Goal: Use online tool/utility: Utilize a website feature to perform a specific function

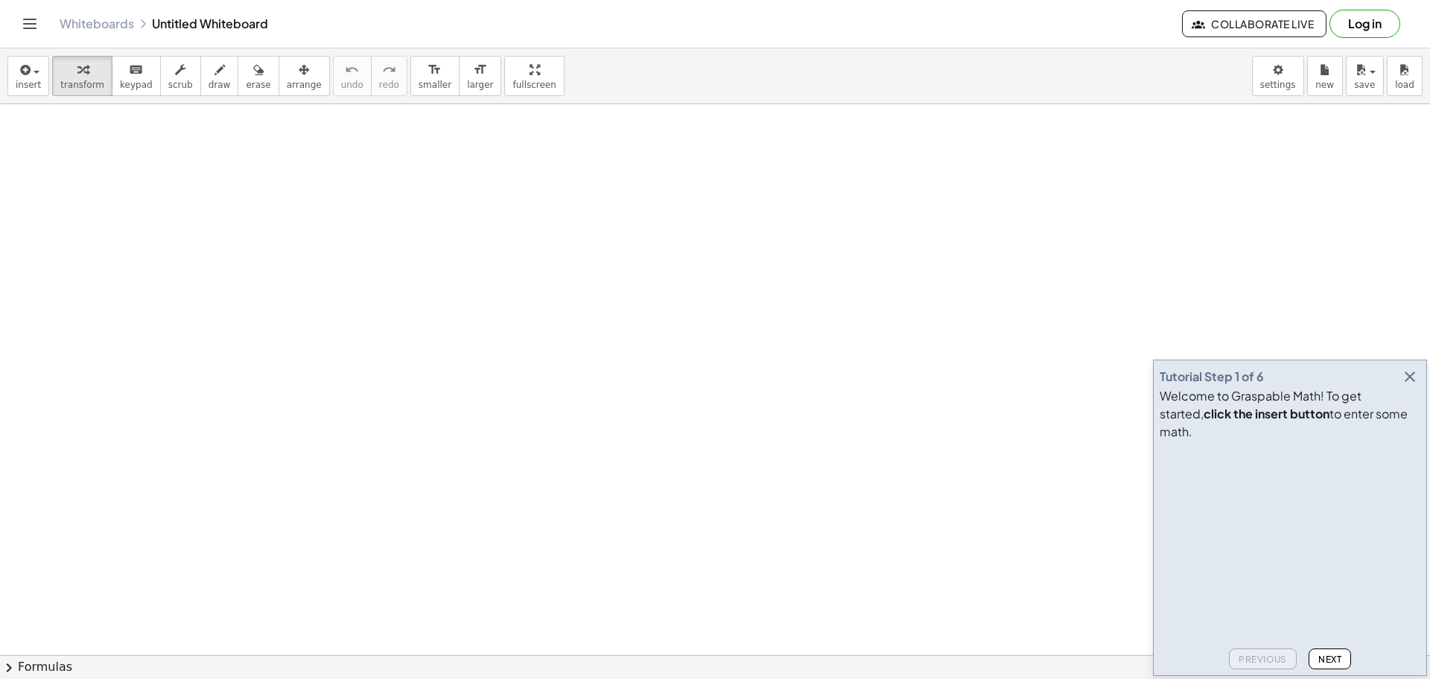
click at [1407, 386] on icon "button" at bounding box center [1410, 377] width 18 height 18
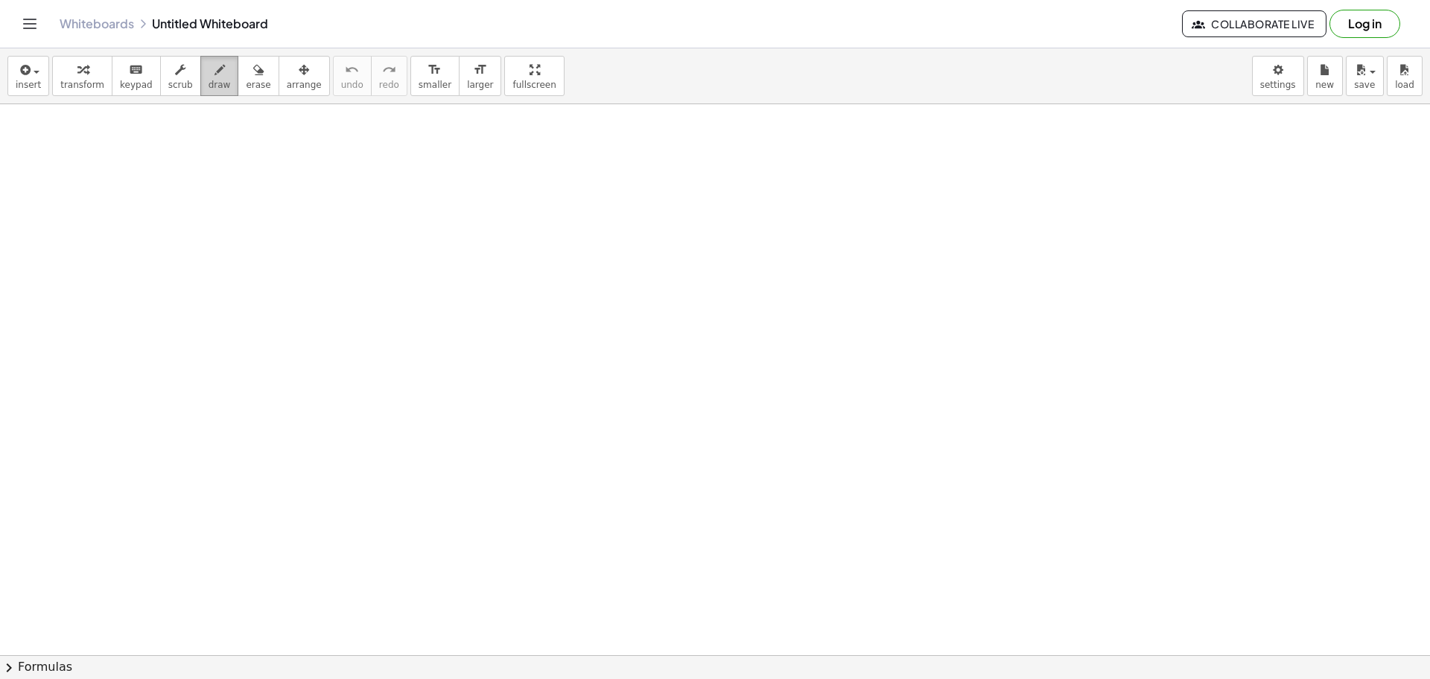
click at [208, 85] on span "draw" at bounding box center [219, 85] width 22 height 10
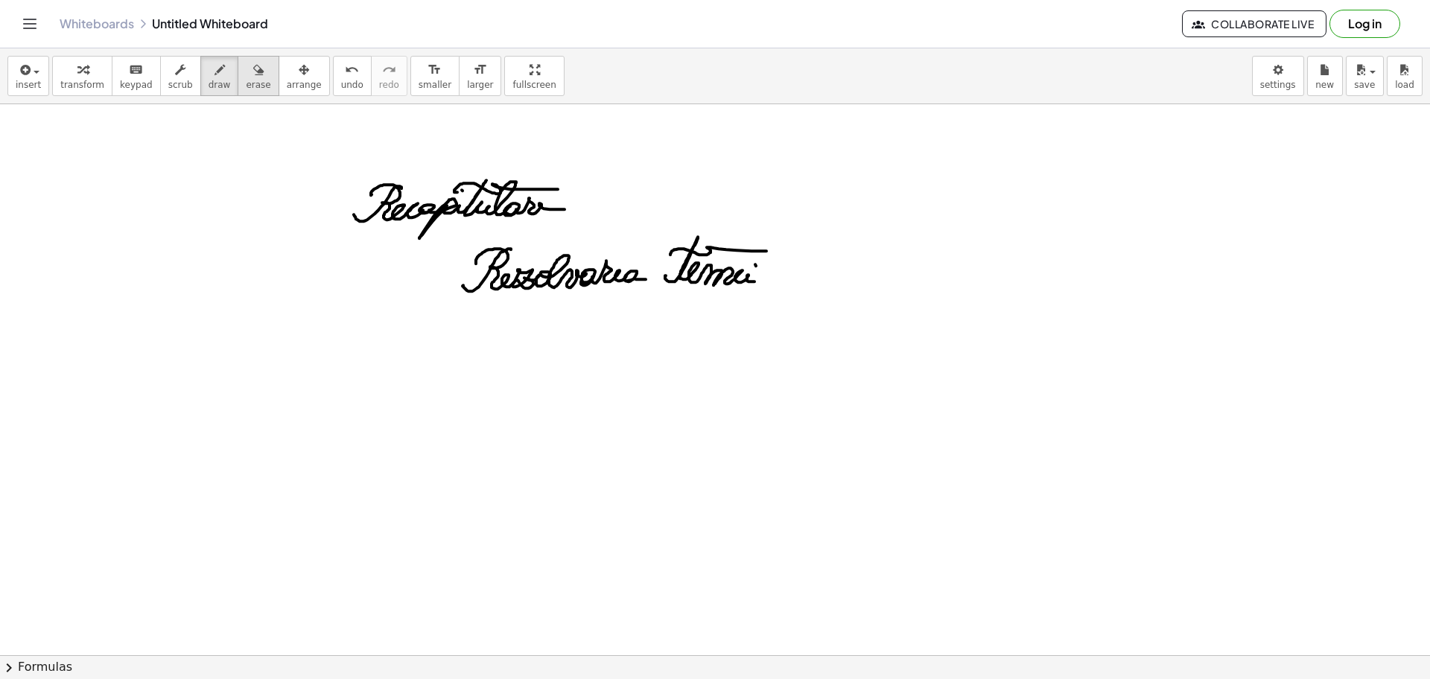
click at [246, 69] on div "button" at bounding box center [258, 69] width 25 height 18
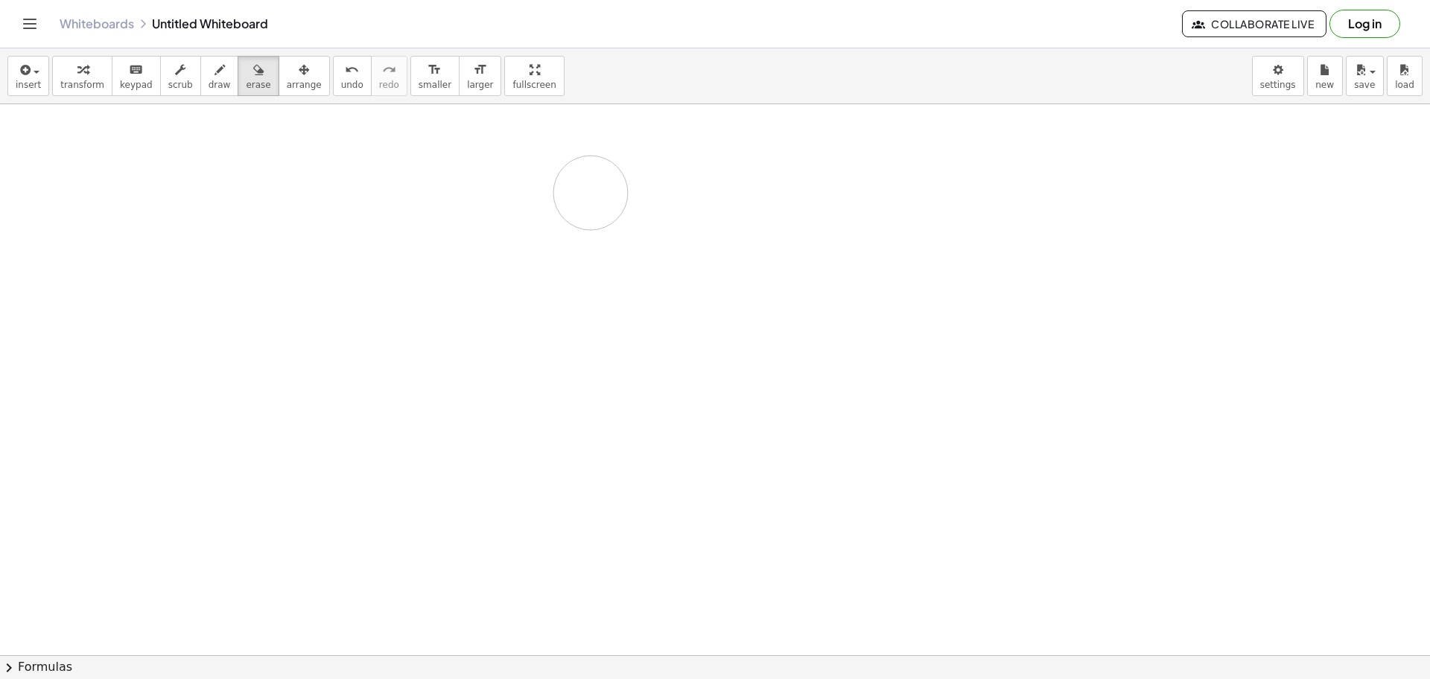
drag, startPoint x: 331, startPoint y: 165, endPoint x: 225, endPoint y: 121, distance: 114.8
click at [208, 86] on span "draw" at bounding box center [219, 85] width 22 height 10
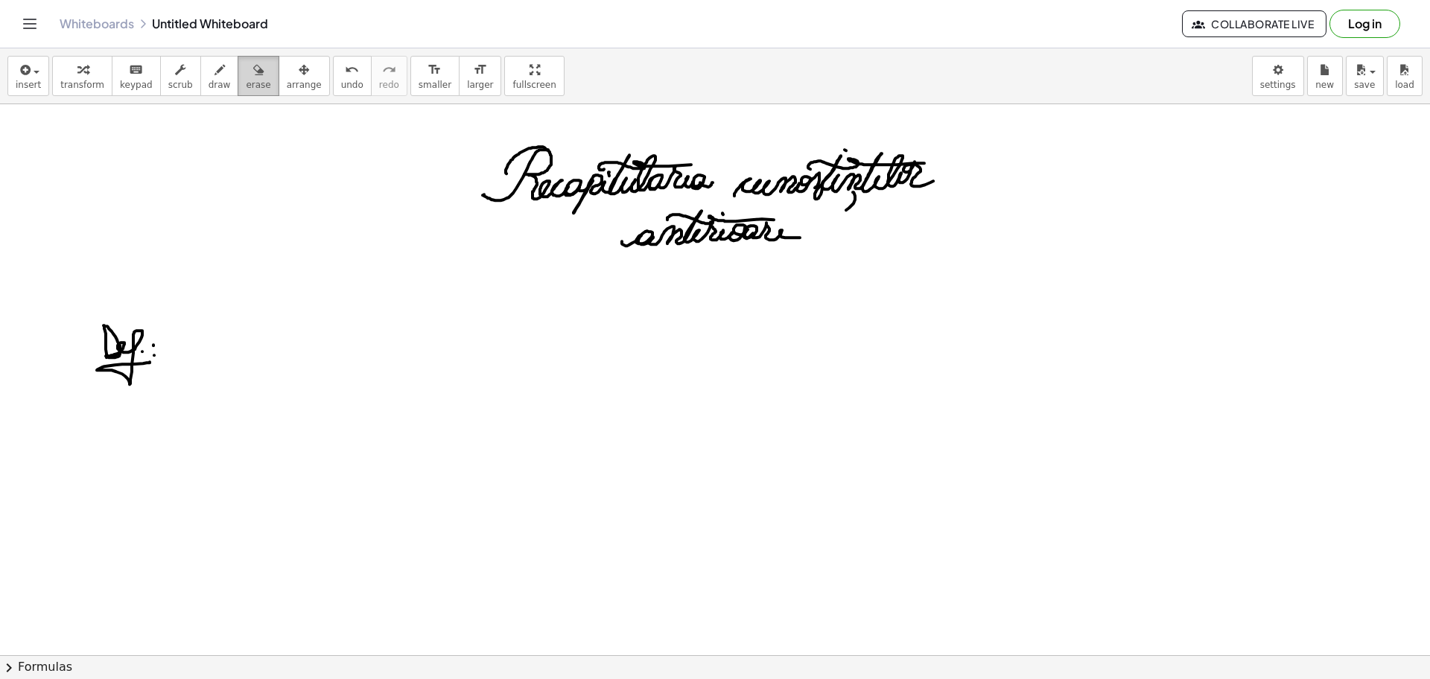
drag, startPoint x: 229, startPoint y: 69, endPoint x: 236, endPoint y: 71, distance: 8.0
click at [246, 69] on div "button" at bounding box center [258, 69] width 25 height 18
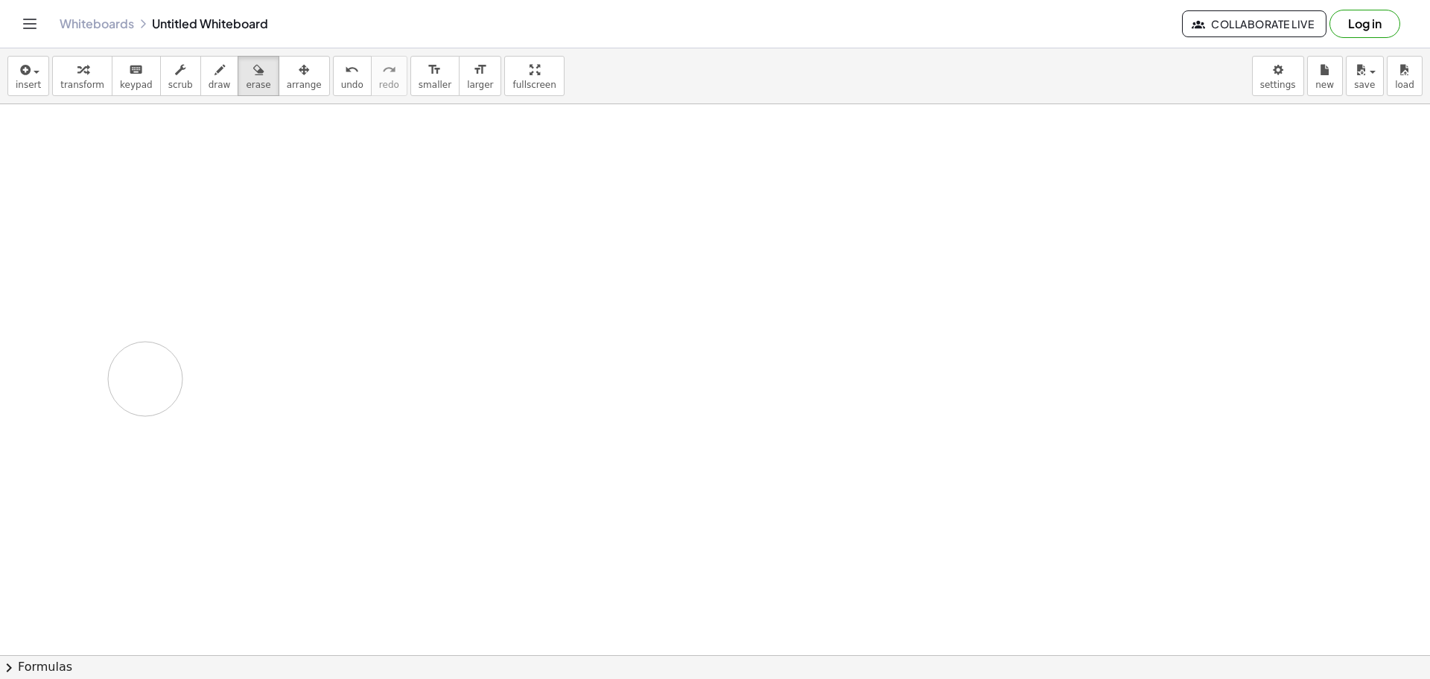
drag, startPoint x: 455, startPoint y: 171, endPoint x: 56, endPoint y: 168, distance: 399.1
click at [208, 83] on span "draw" at bounding box center [219, 85] width 22 height 10
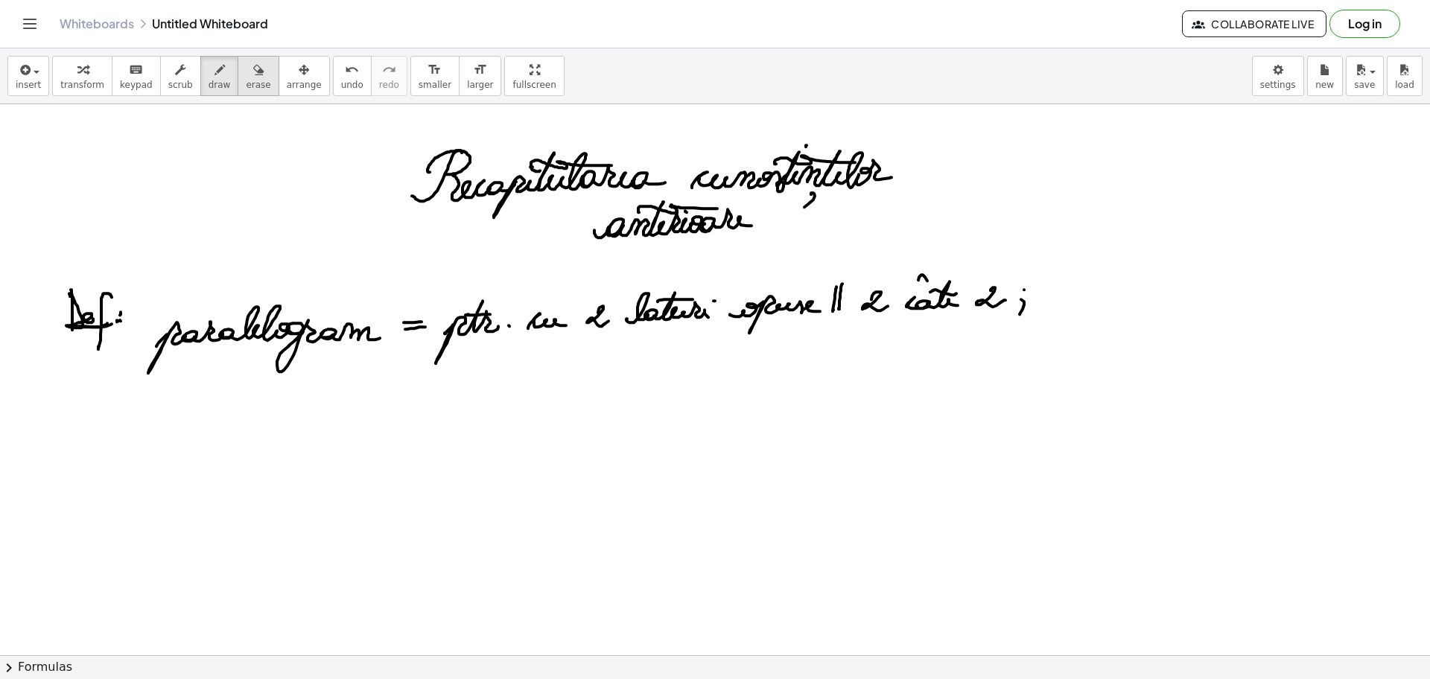
click at [238, 69] on button "erase" at bounding box center [258, 76] width 41 height 40
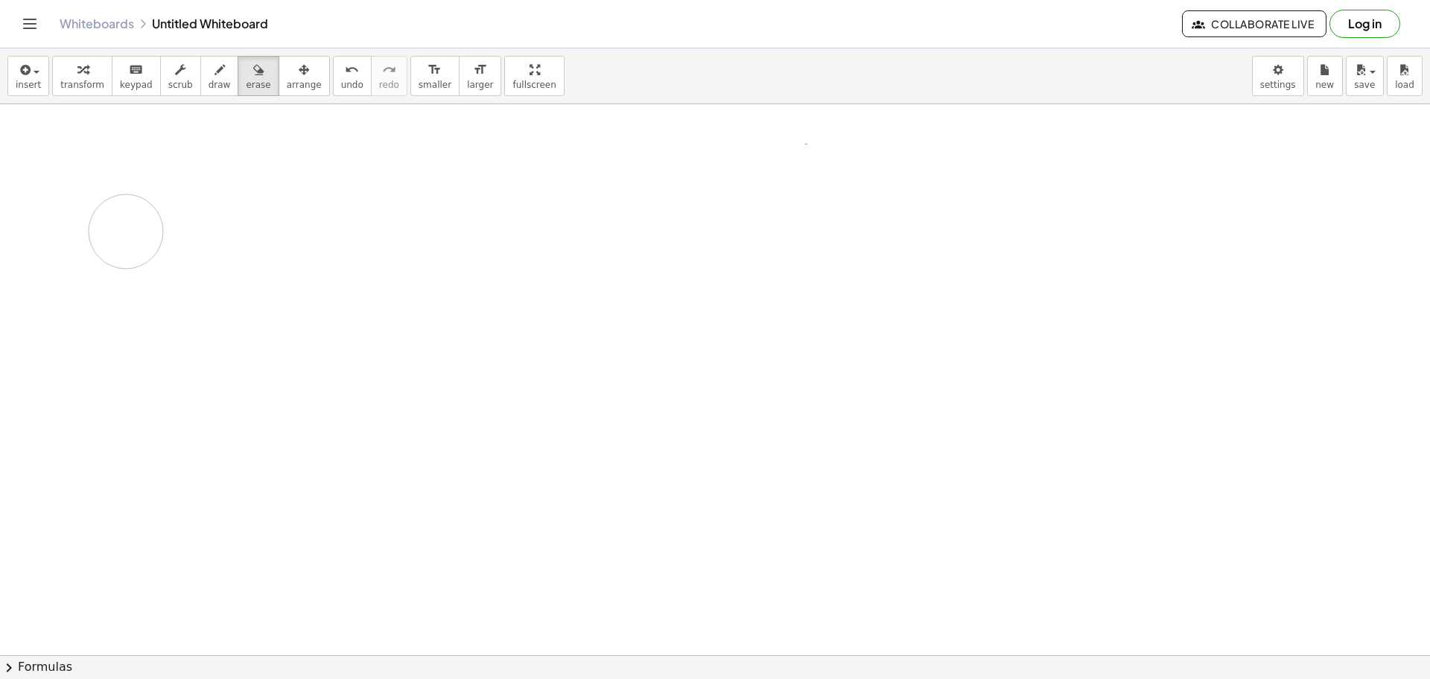
drag, startPoint x: 168, startPoint y: 189, endPoint x: 229, endPoint y: 136, distance: 81.8
click at [208, 70] on div "button" at bounding box center [219, 69] width 22 height 18
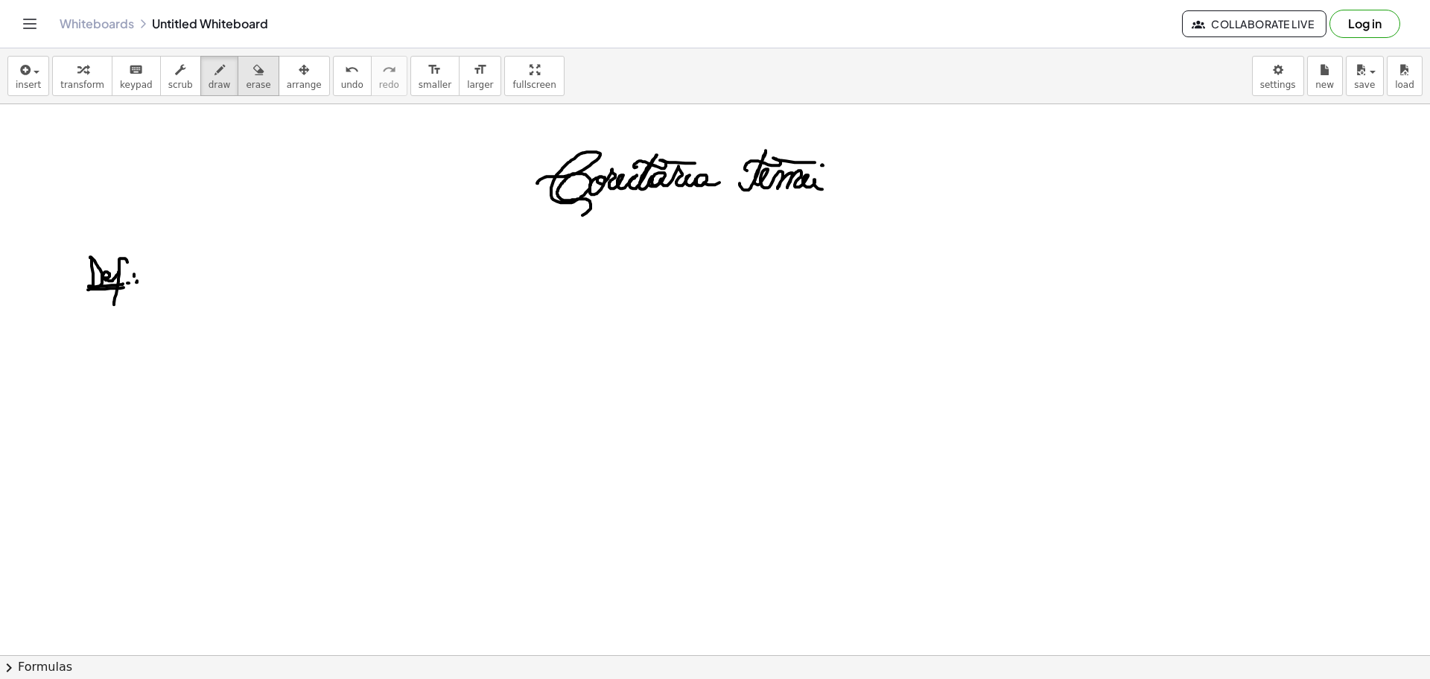
click at [253, 74] on icon "button" at bounding box center [258, 70] width 10 height 18
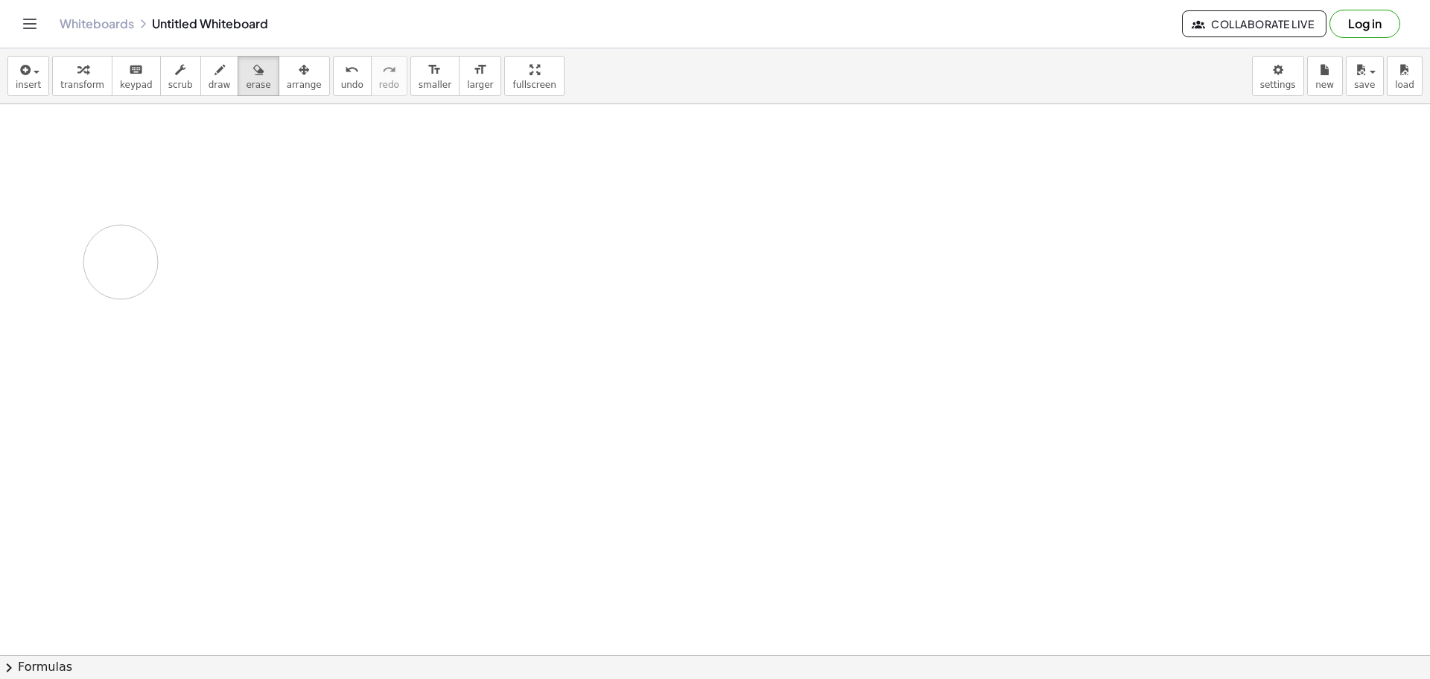
drag, startPoint x: 436, startPoint y: 150, endPoint x: 106, endPoint y: 270, distance: 350.0
click at [208, 83] on span "draw" at bounding box center [219, 85] width 22 height 10
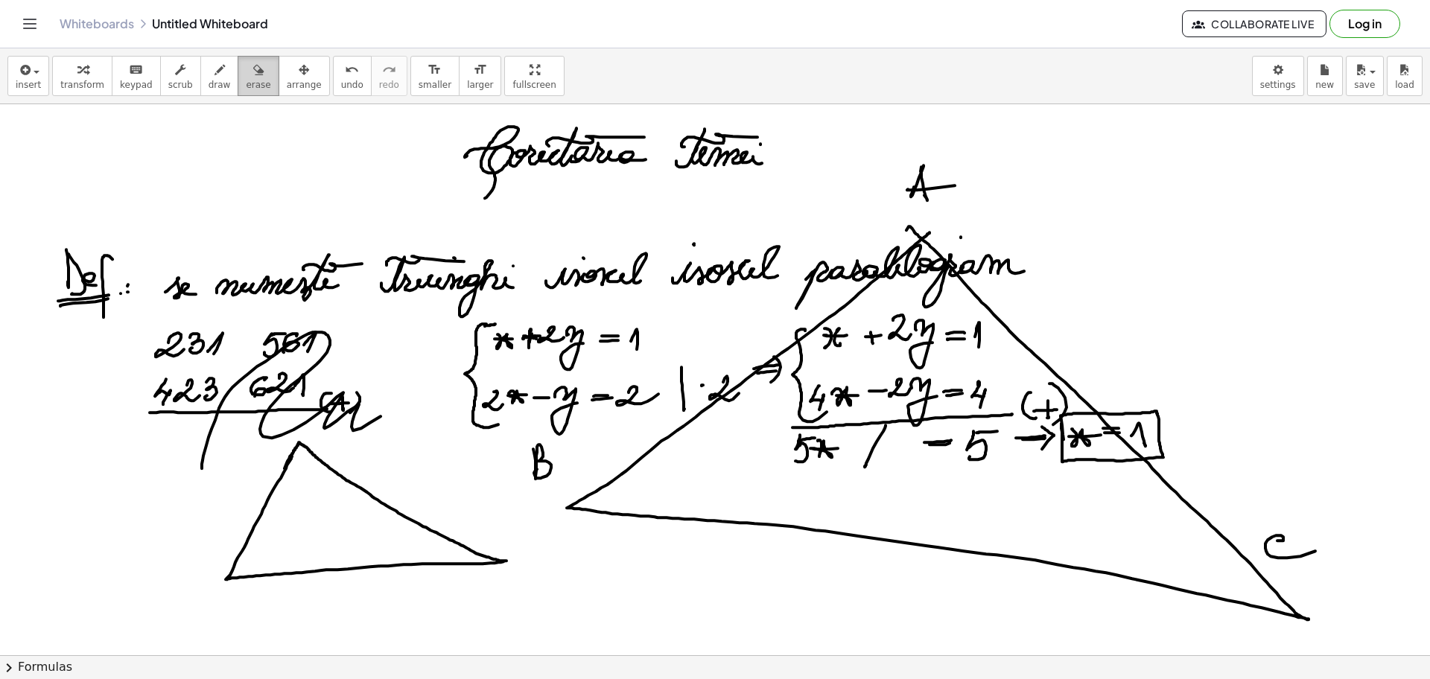
click at [253, 71] on icon "button" at bounding box center [258, 70] width 10 height 18
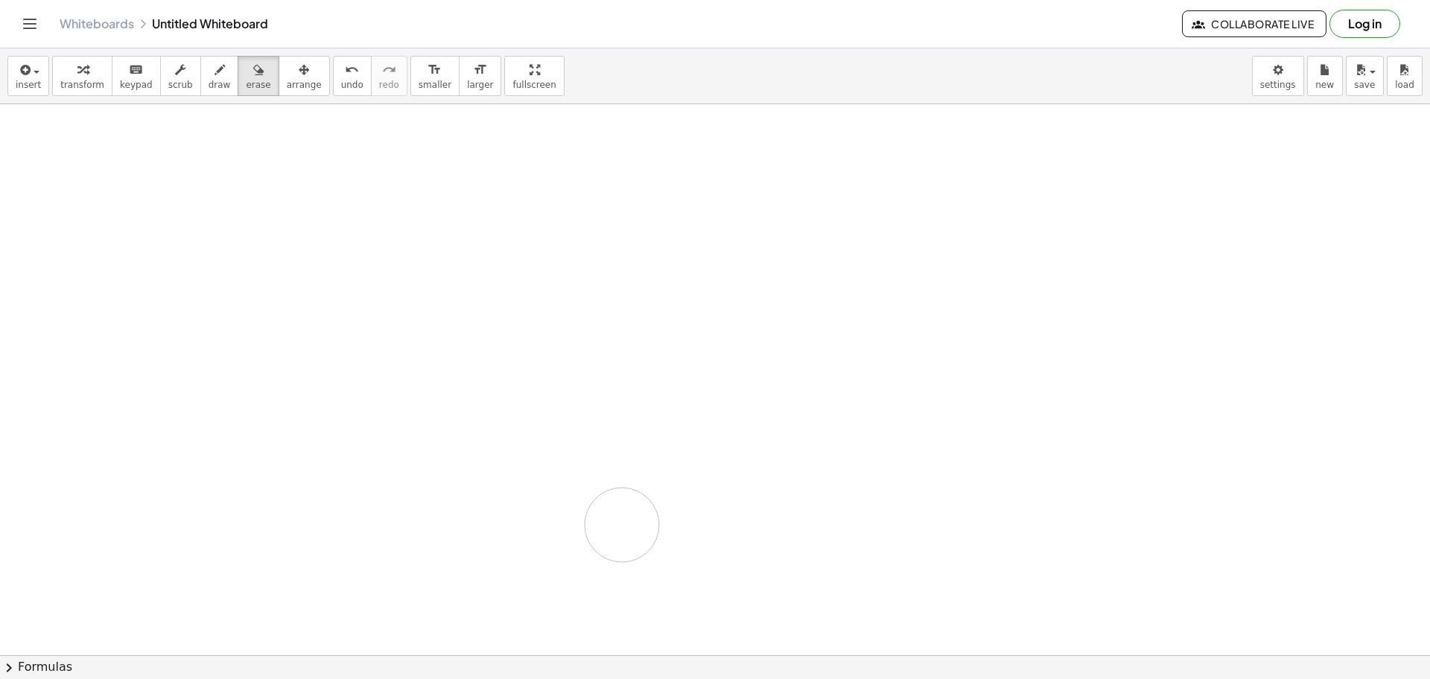
drag, startPoint x: 497, startPoint y: 415, endPoint x: 1429, endPoint y: 523, distance: 938.4
drag, startPoint x: 1429, startPoint y: 523, endPoint x: 637, endPoint y: 406, distance: 800.1
click at [200, 83] on button "draw" at bounding box center [219, 76] width 39 height 40
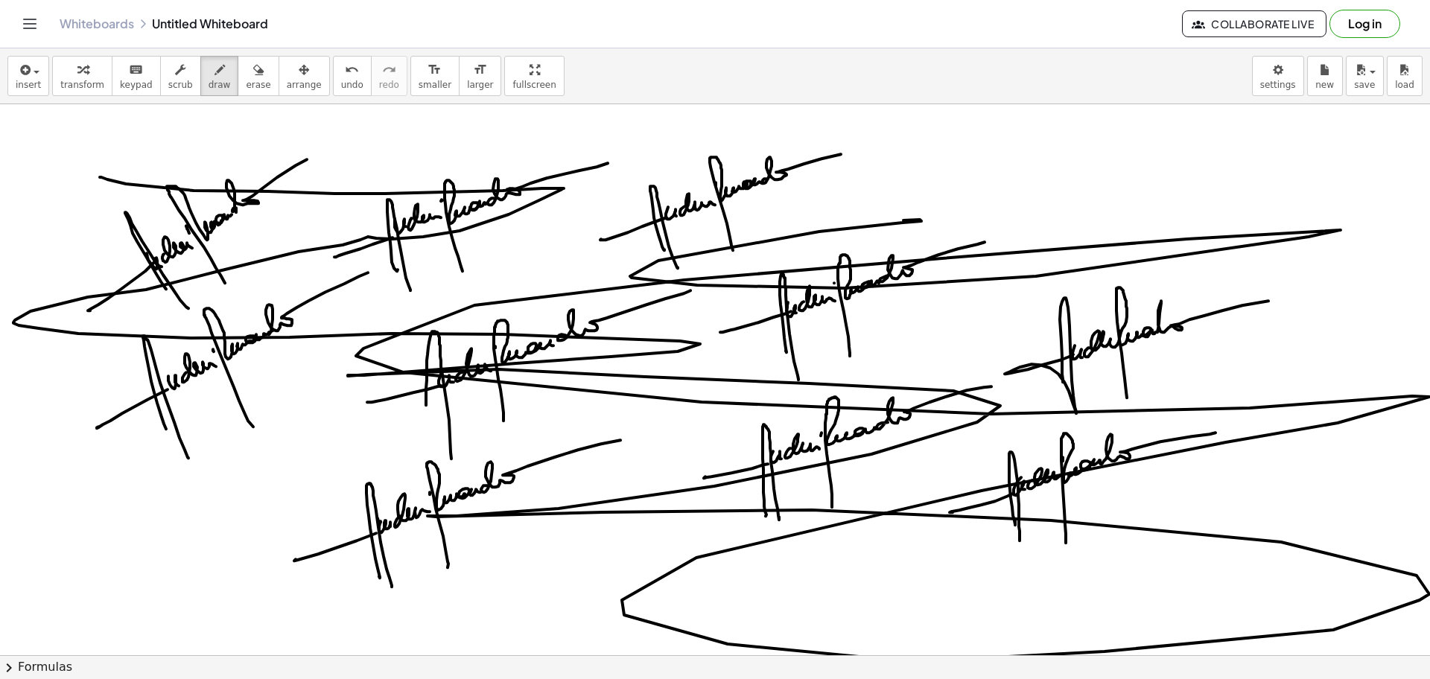
drag, startPoint x: 100, startPoint y: 177, endPoint x: 710, endPoint y: 198, distance: 610.2
click at [245, 92] on button "erase" at bounding box center [258, 76] width 41 height 40
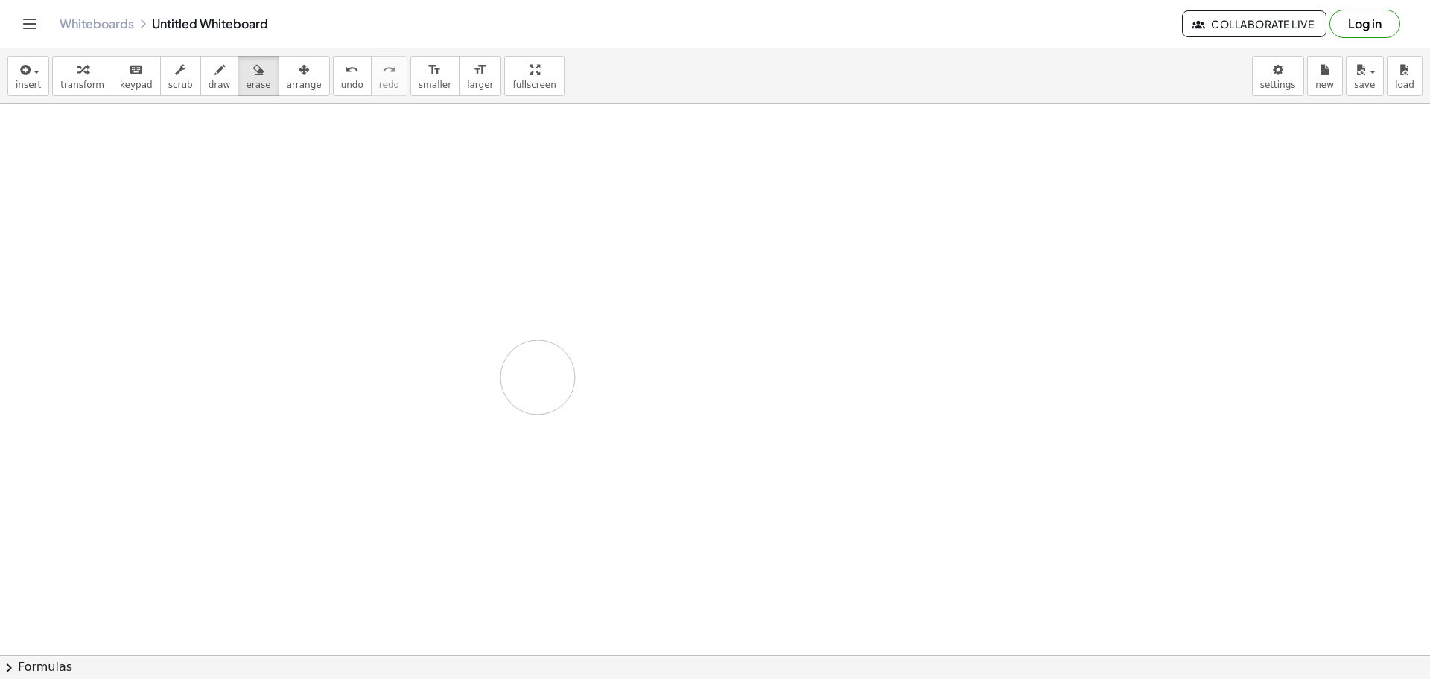
drag, startPoint x: 169, startPoint y: 176, endPoint x: 538, endPoint y: 378, distance: 419.8
click at [200, 92] on button "draw" at bounding box center [219, 76] width 39 height 40
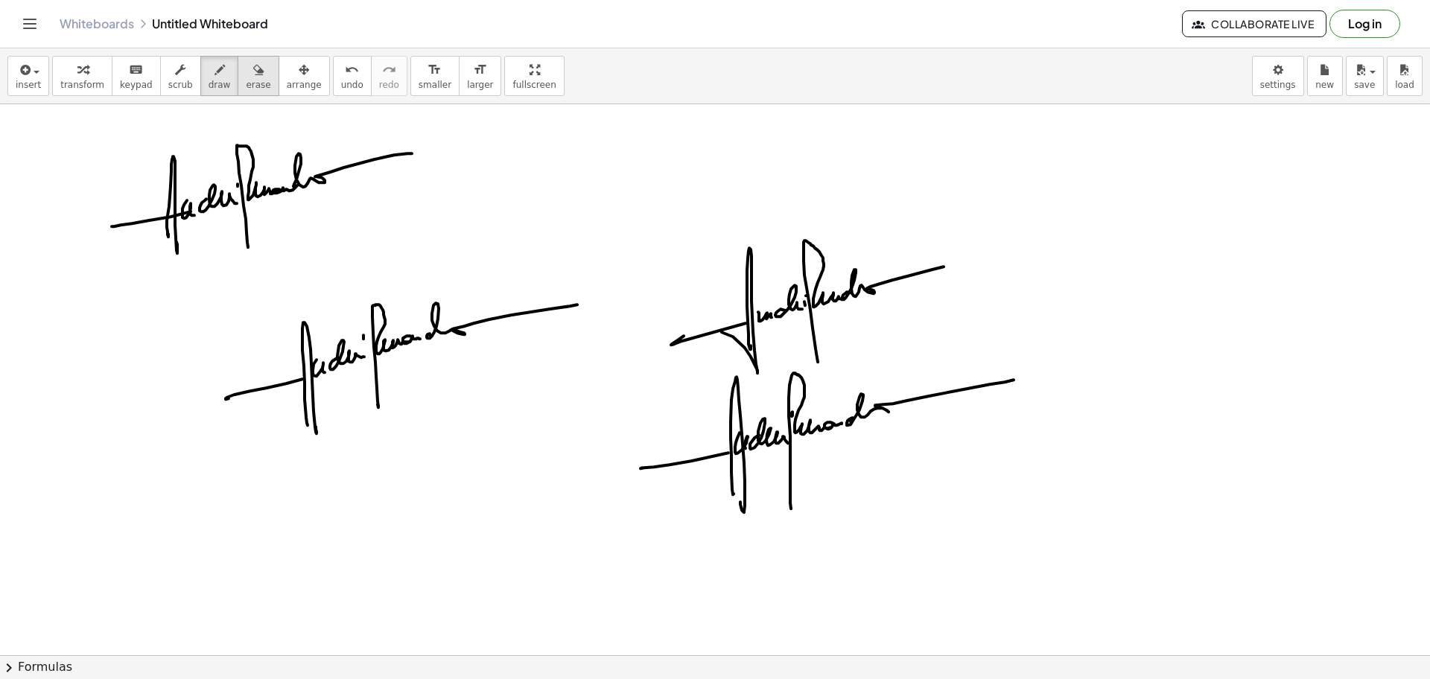
click at [238, 79] on button "erase" at bounding box center [258, 76] width 41 height 40
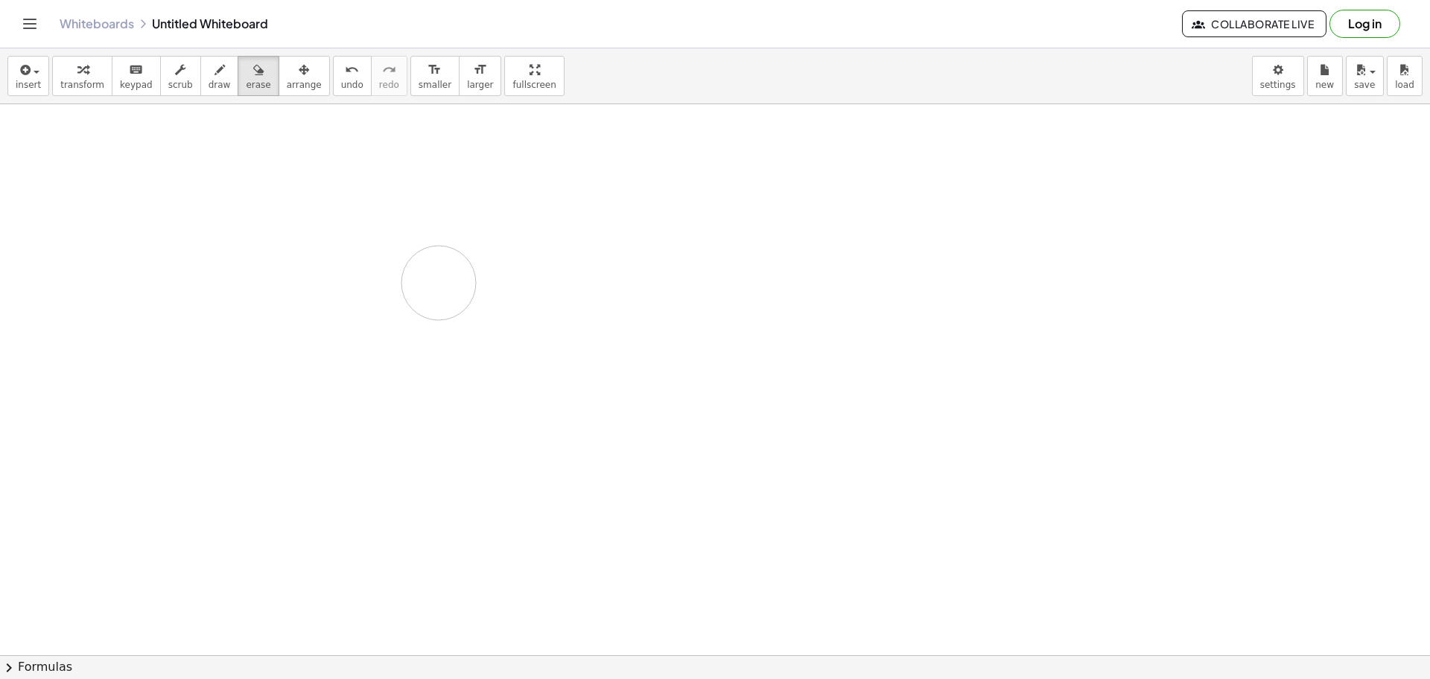
drag, startPoint x: 95, startPoint y: 198, endPoint x: 385, endPoint y: 273, distance: 299.1
click at [208, 84] on span "draw" at bounding box center [219, 85] width 22 height 10
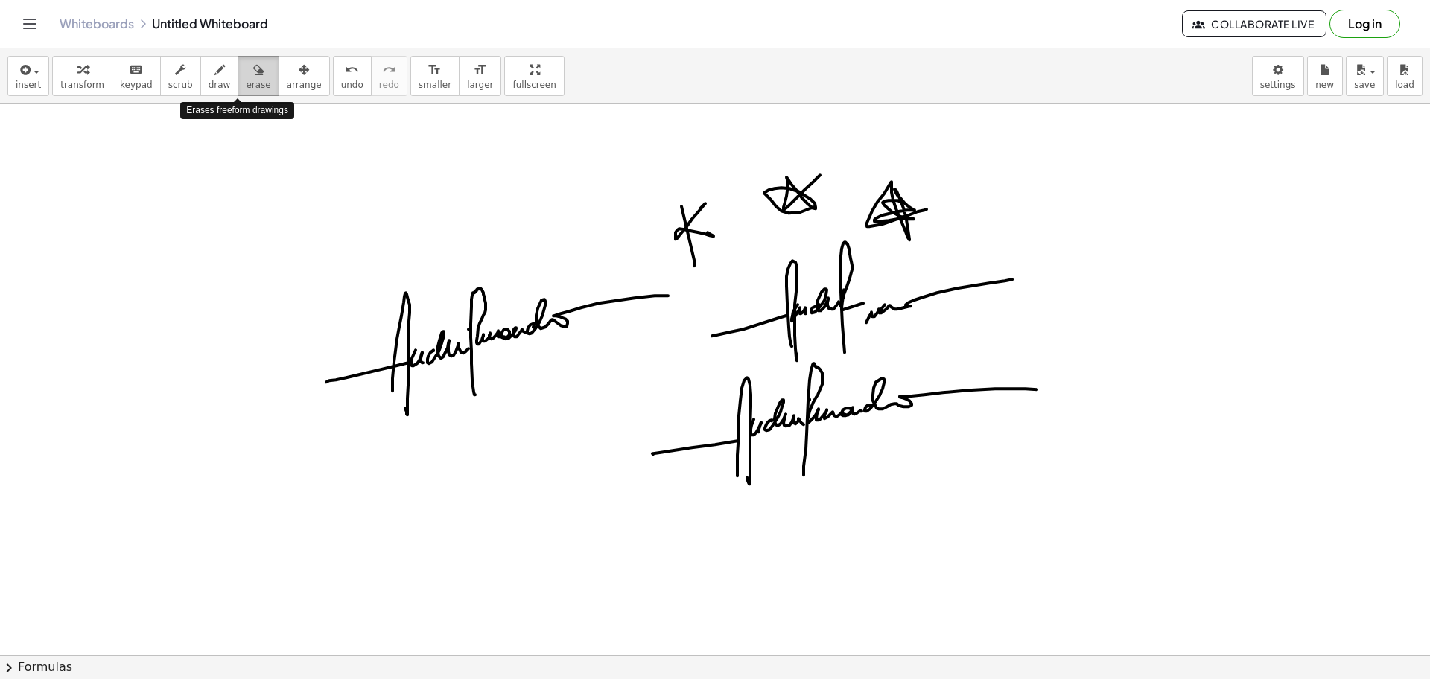
click at [246, 88] on span "erase" at bounding box center [258, 85] width 25 height 10
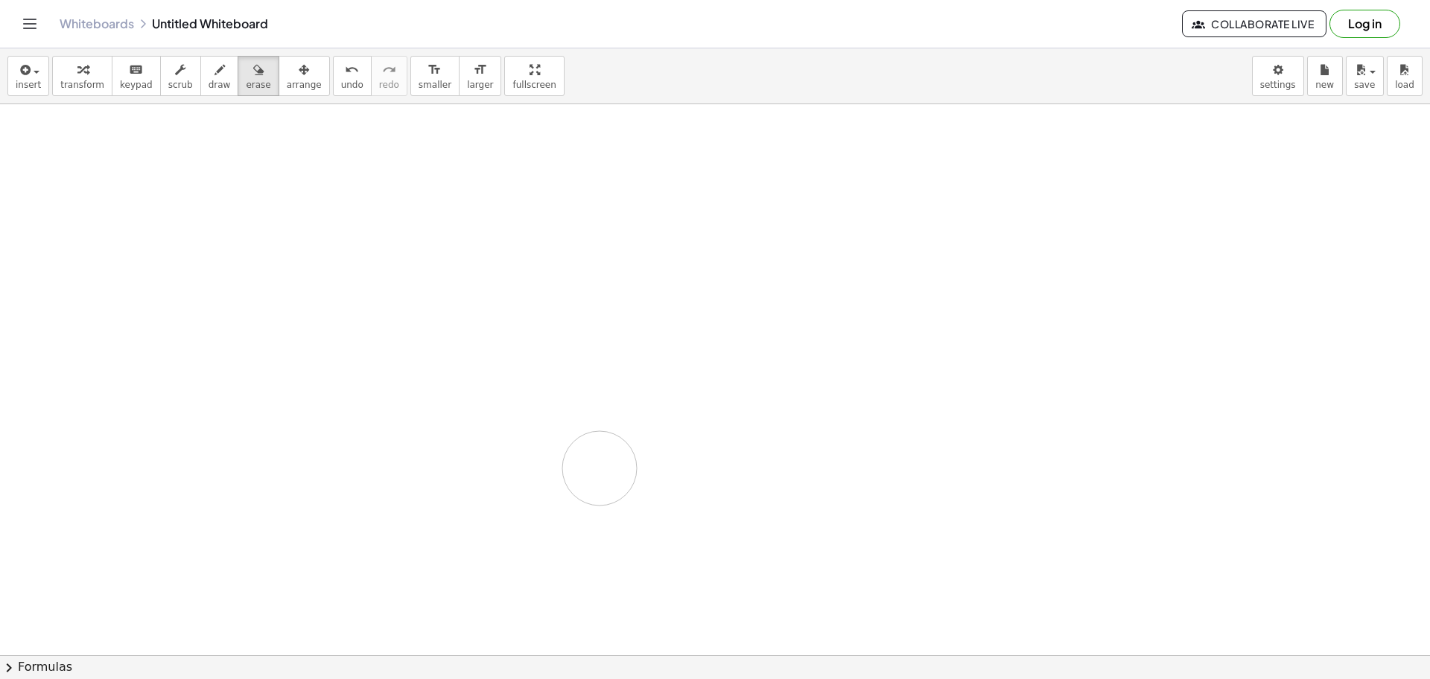
drag, startPoint x: 666, startPoint y: 199, endPoint x: 589, endPoint y: 468, distance: 280.4
click at [208, 80] on span "draw" at bounding box center [219, 85] width 22 height 10
click at [246, 86] on span "erase" at bounding box center [258, 85] width 25 height 10
drag, startPoint x: 424, startPoint y: 215, endPoint x: 347, endPoint y: 270, distance: 94.6
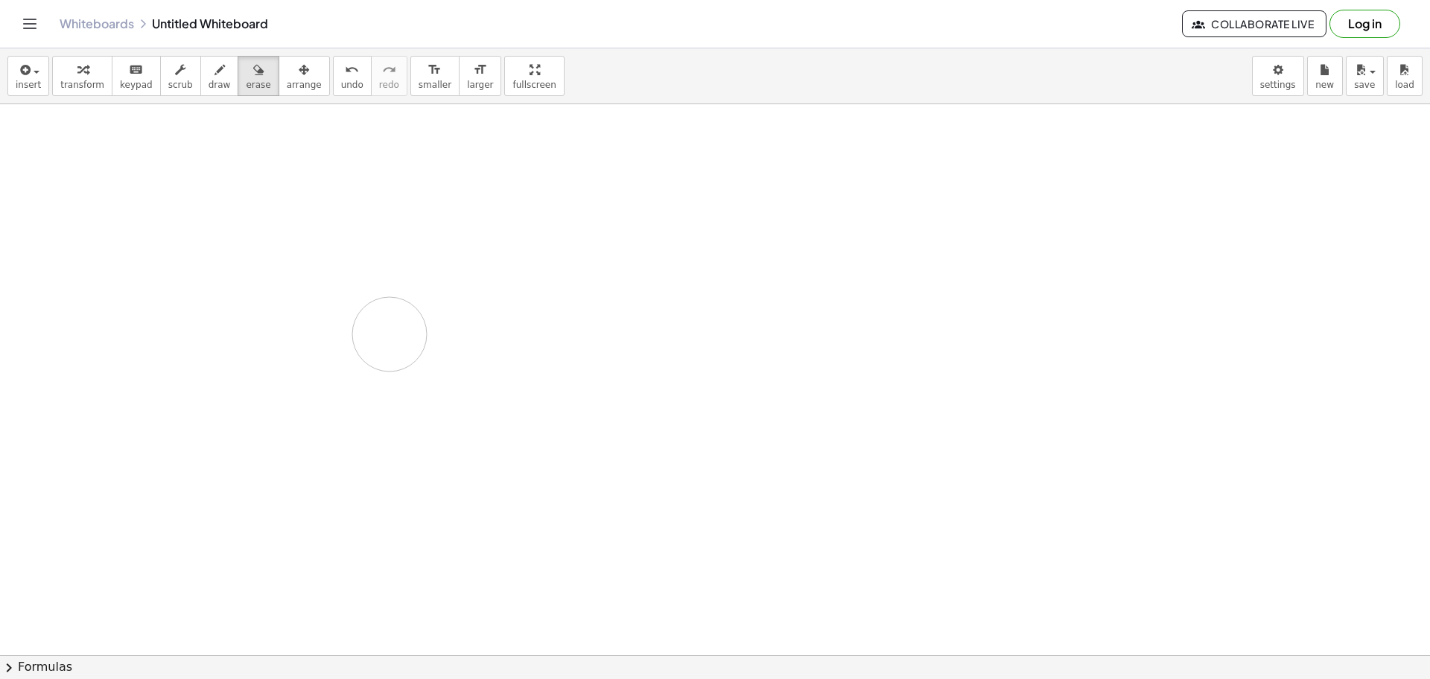
click at [208, 83] on span "draw" at bounding box center [219, 85] width 22 height 10
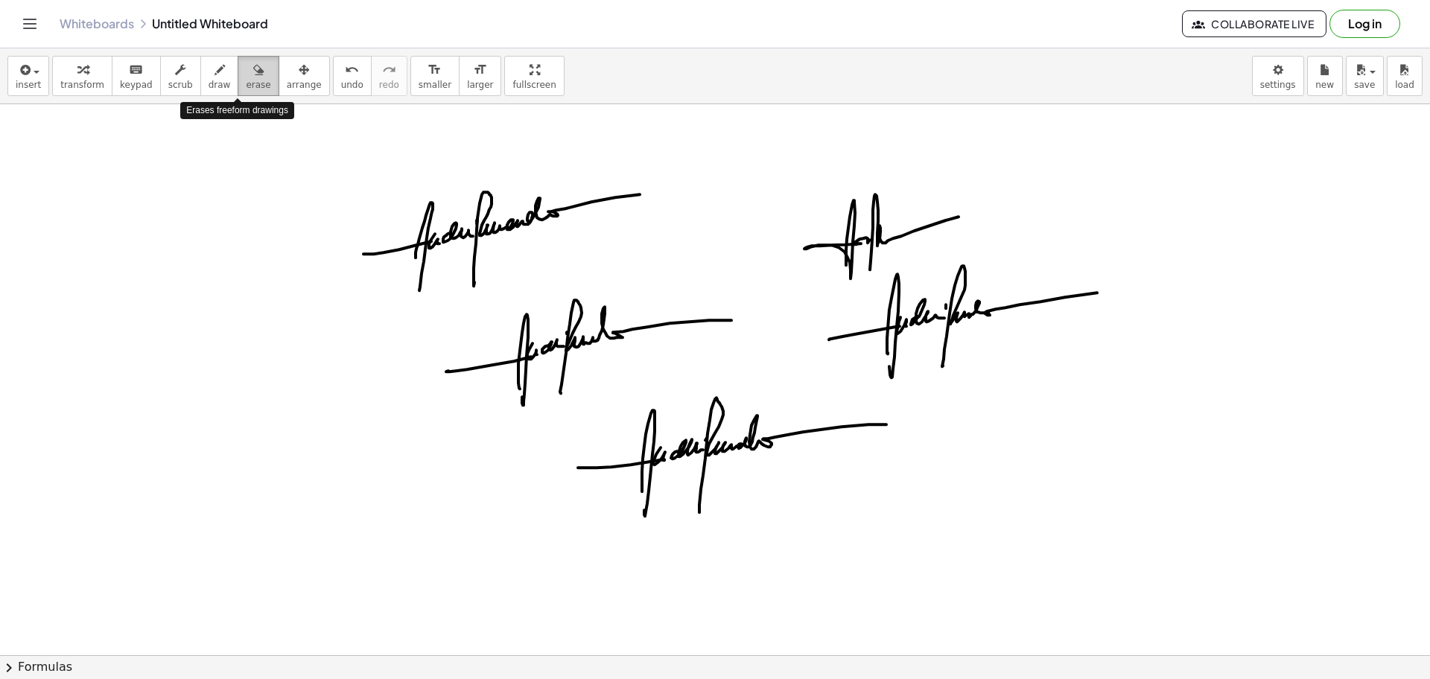
click at [246, 81] on span "erase" at bounding box center [258, 85] width 25 height 10
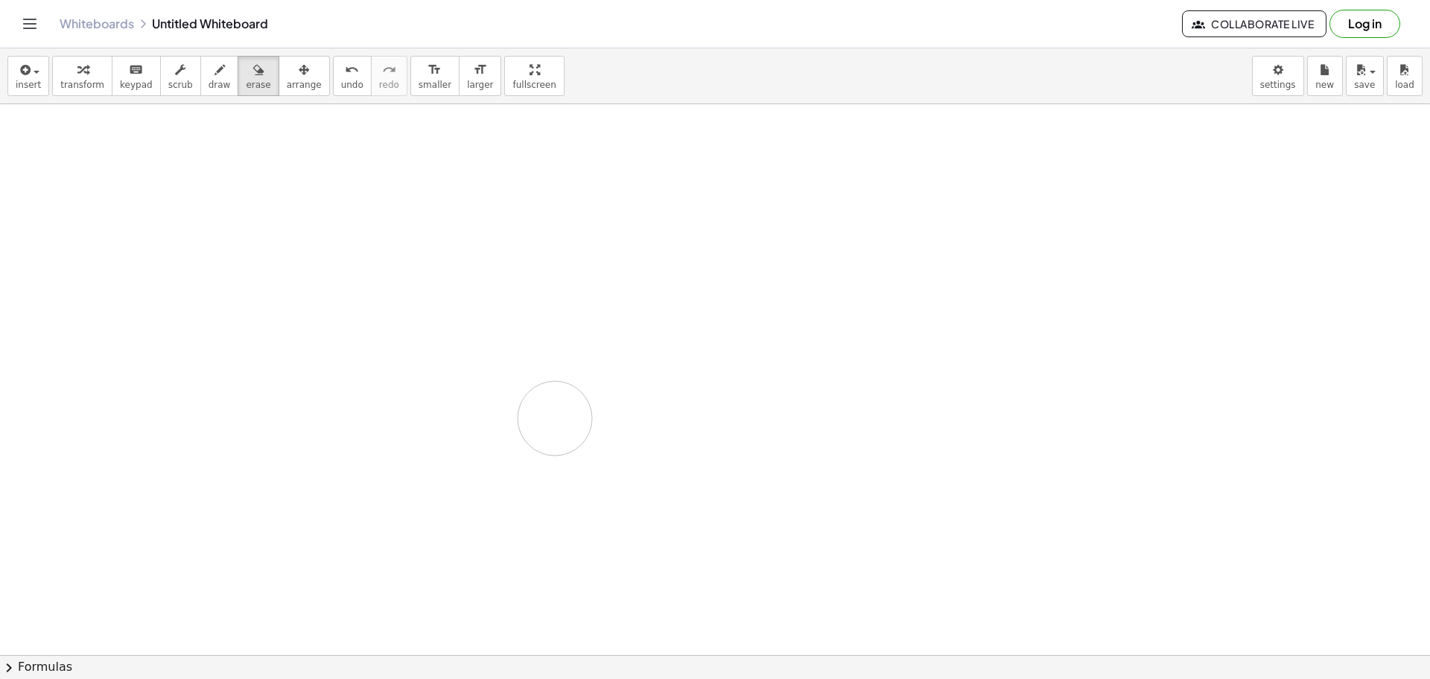
drag, startPoint x: 354, startPoint y: 183, endPoint x: 432, endPoint y: 421, distance: 250.5
click at [208, 86] on span "draw" at bounding box center [219, 85] width 22 height 10
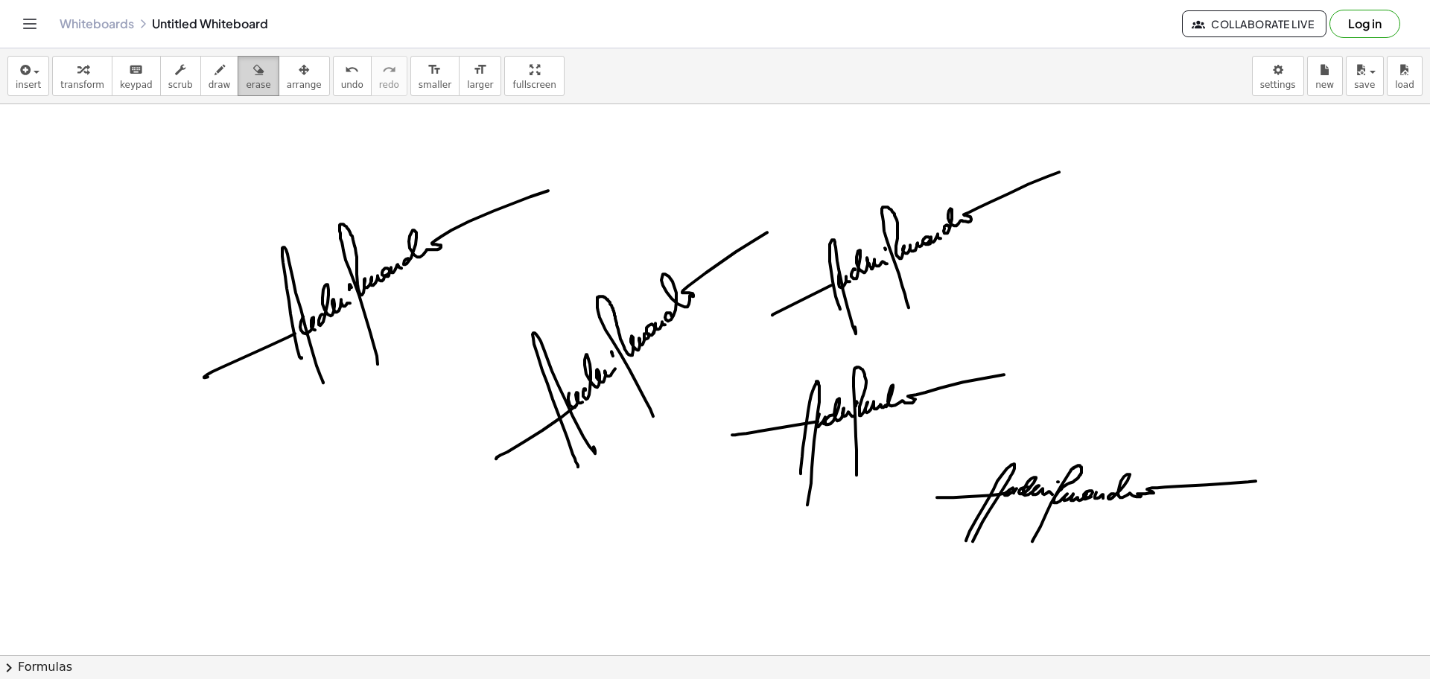
click at [246, 83] on span "erase" at bounding box center [258, 85] width 25 height 10
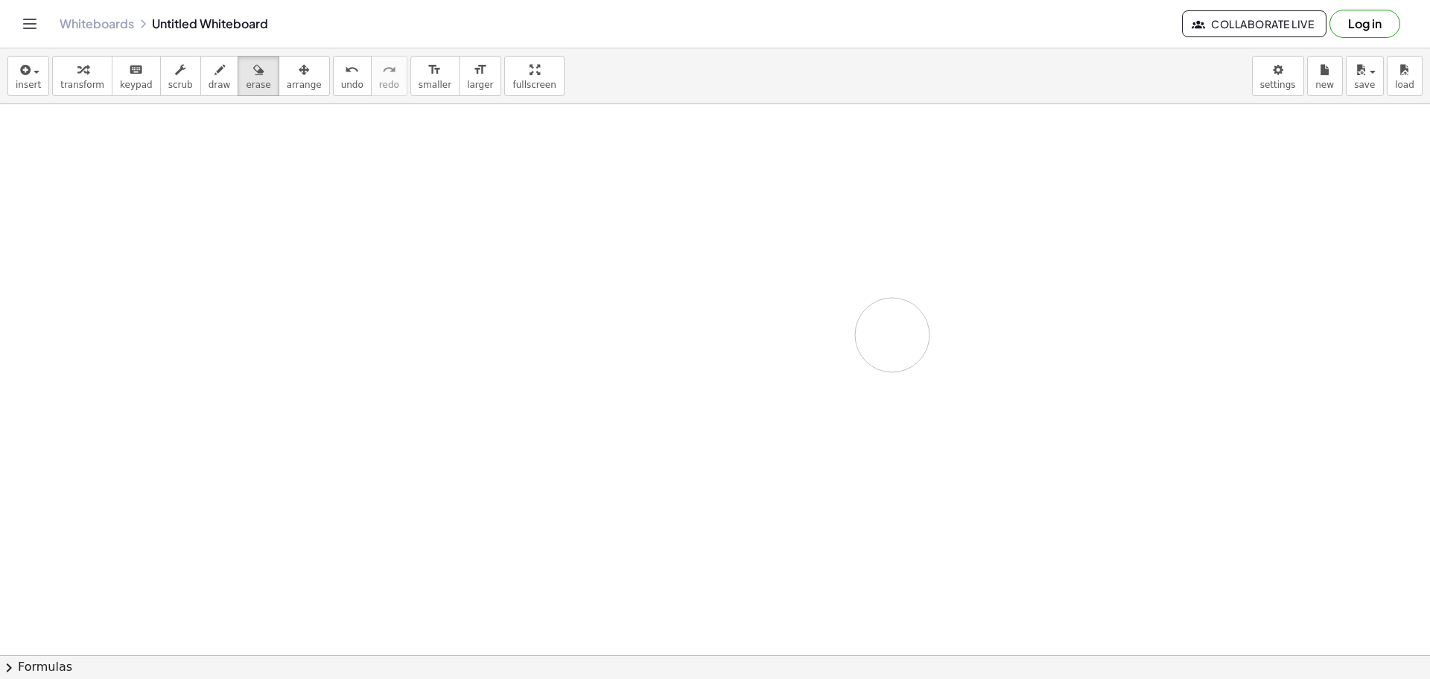
drag, startPoint x: 226, startPoint y: 206, endPoint x: 855, endPoint y: 10, distance: 658.7
